Goal: Communication & Community: Answer question/provide support

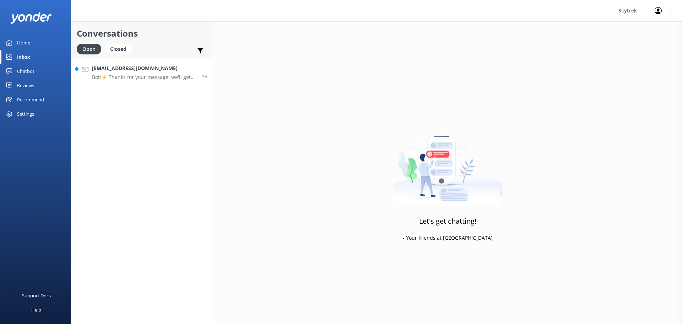
click at [157, 77] on p "Bot: ⚡ Thanks for your message, we'll get back to you as soon as we can. You're…" at bounding box center [144, 77] width 105 height 6
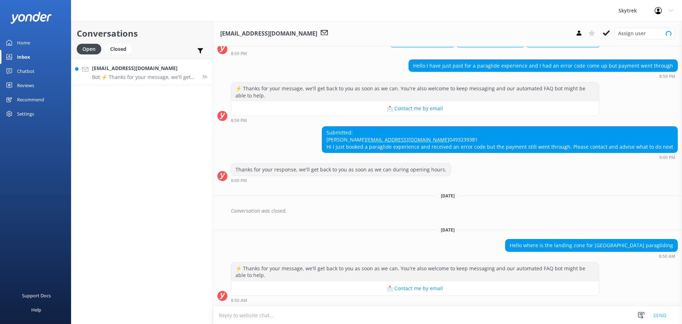
scroll to position [65, 0]
click at [531, 314] on textarea at bounding box center [447, 314] width 469 height 17
click at [610, 32] on button at bounding box center [606, 33] width 13 height 11
